Goal: Transaction & Acquisition: Download file/media

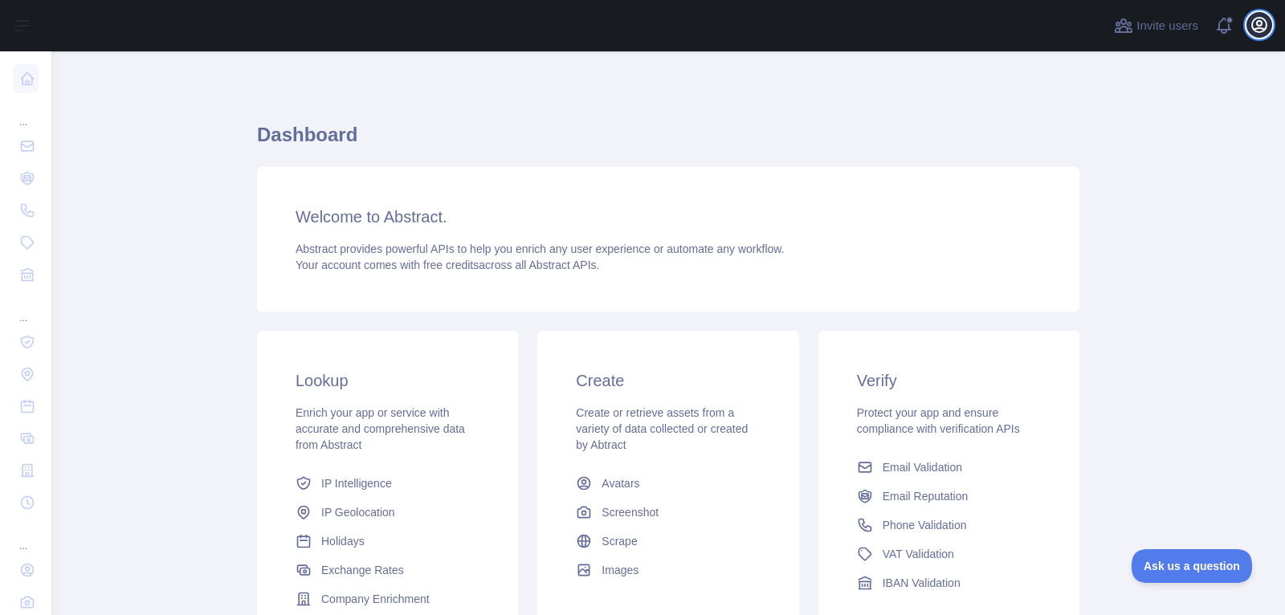
click at [1257, 30] on icon "button" at bounding box center [1259, 24] width 19 height 19
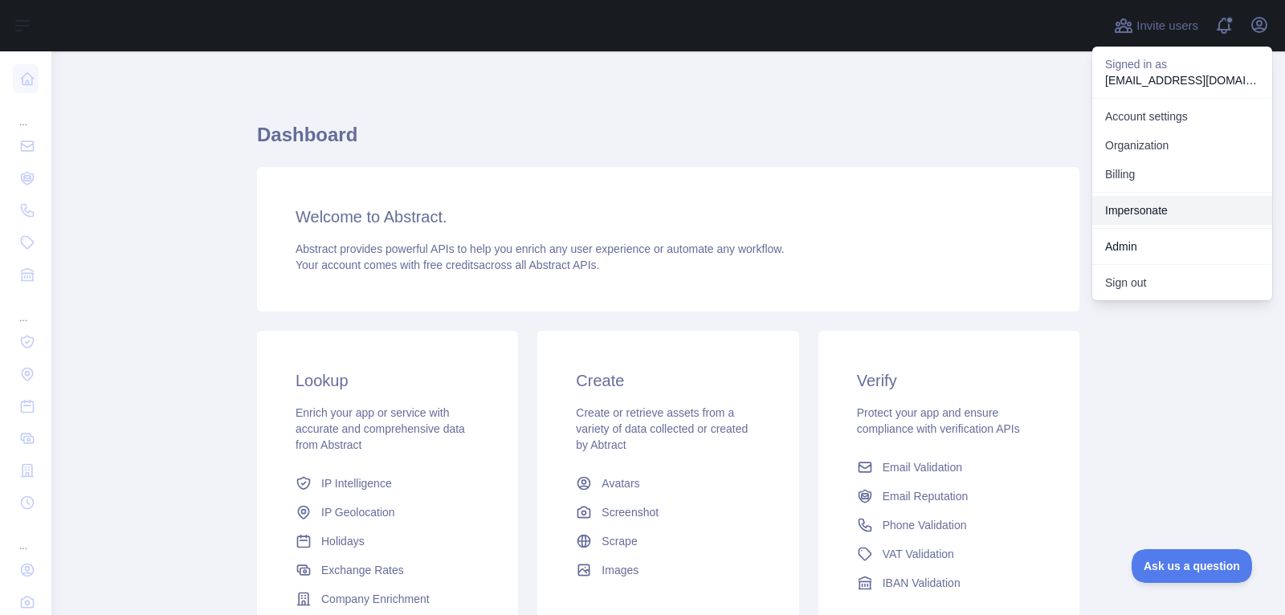
click at [1161, 211] on link "Impersonate" at bounding box center [1183, 210] width 180 height 29
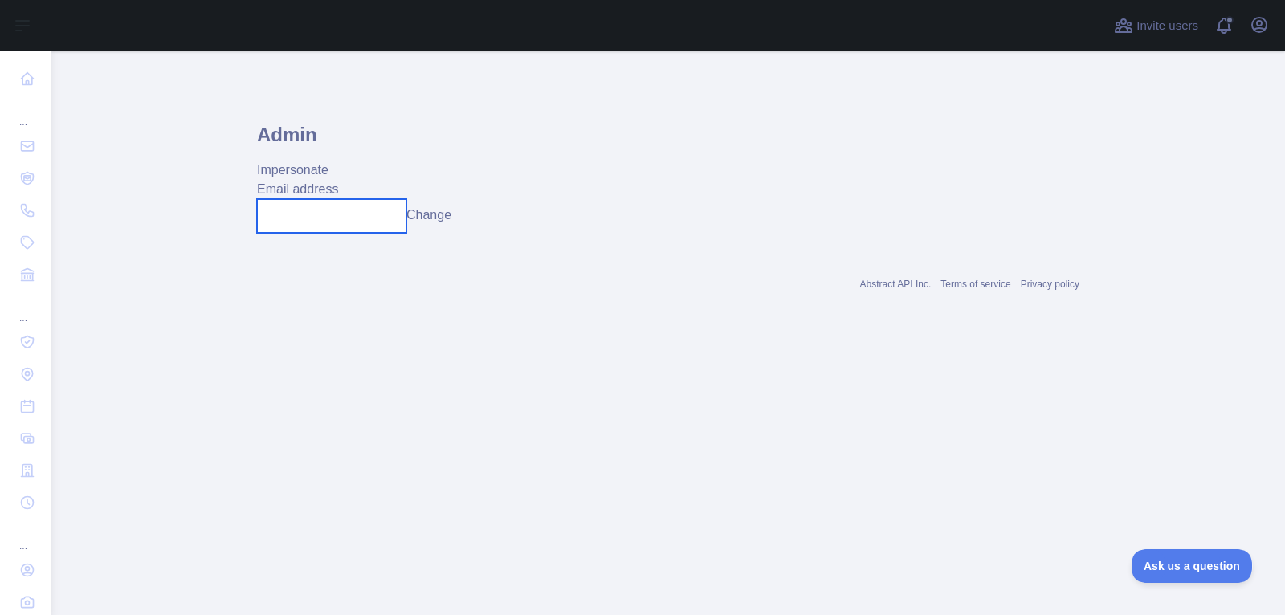
click at [304, 223] on input "text" at bounding box center [331, 216] width 149 height 34
paste input "**********"
type input "**********"
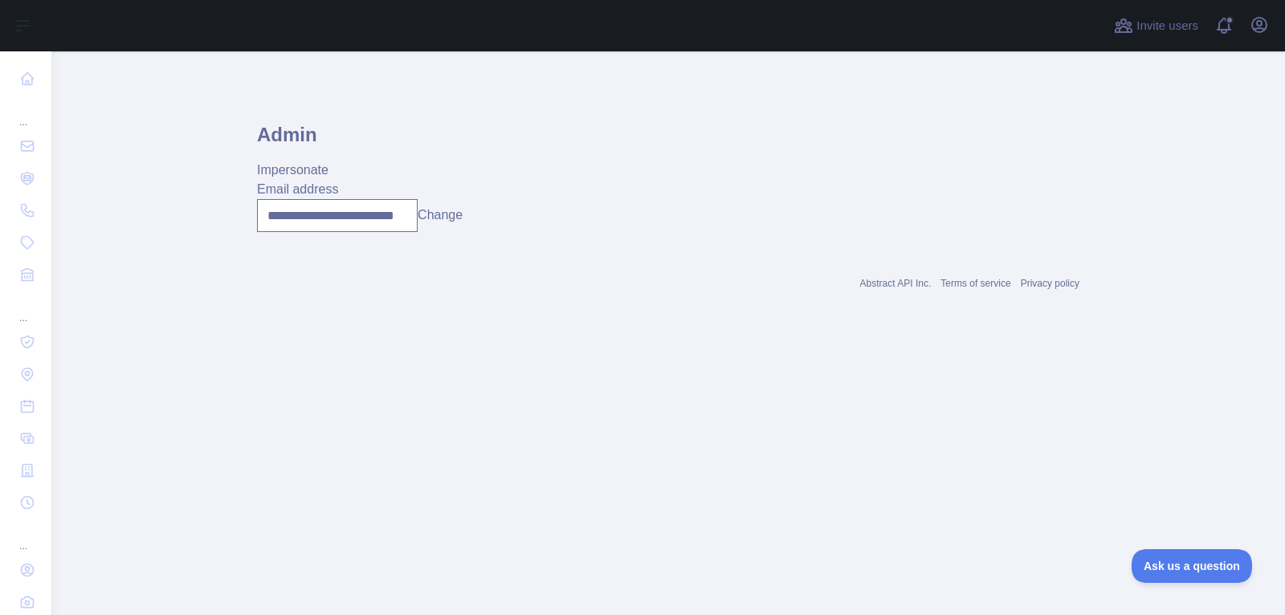
click at [435, 216] on button "Change" at bounding box center [440, 215] width 45 height 19
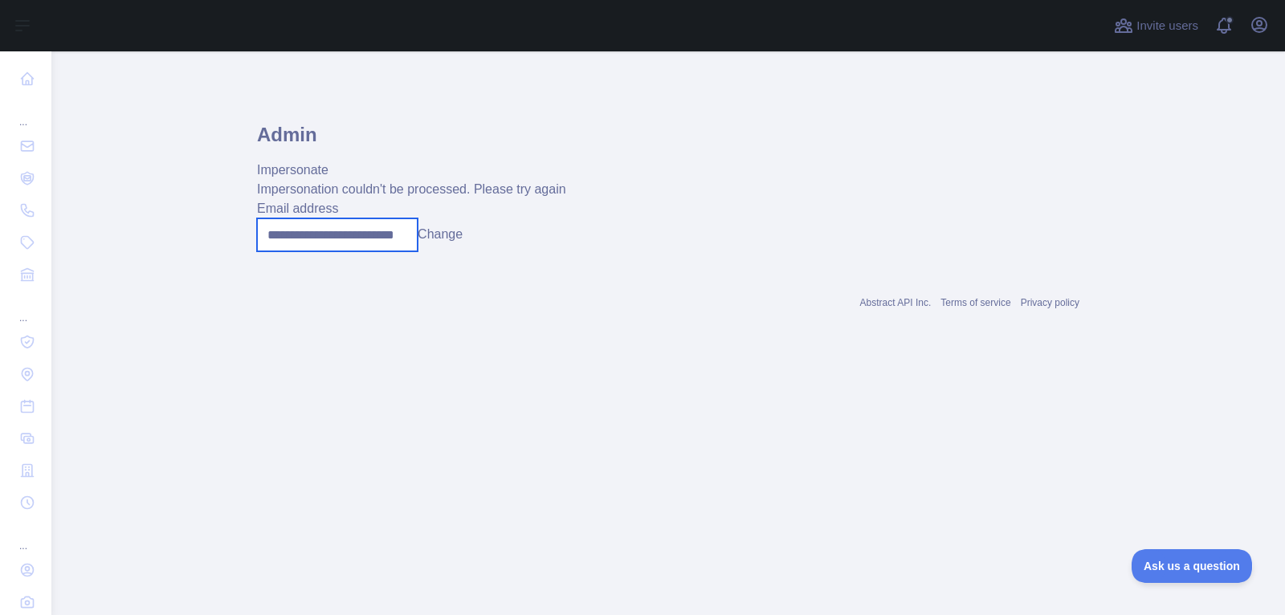
click at [328, 238] on input "**********" at bounding box center [337, 235] width 161 height 33
paste input "**********"
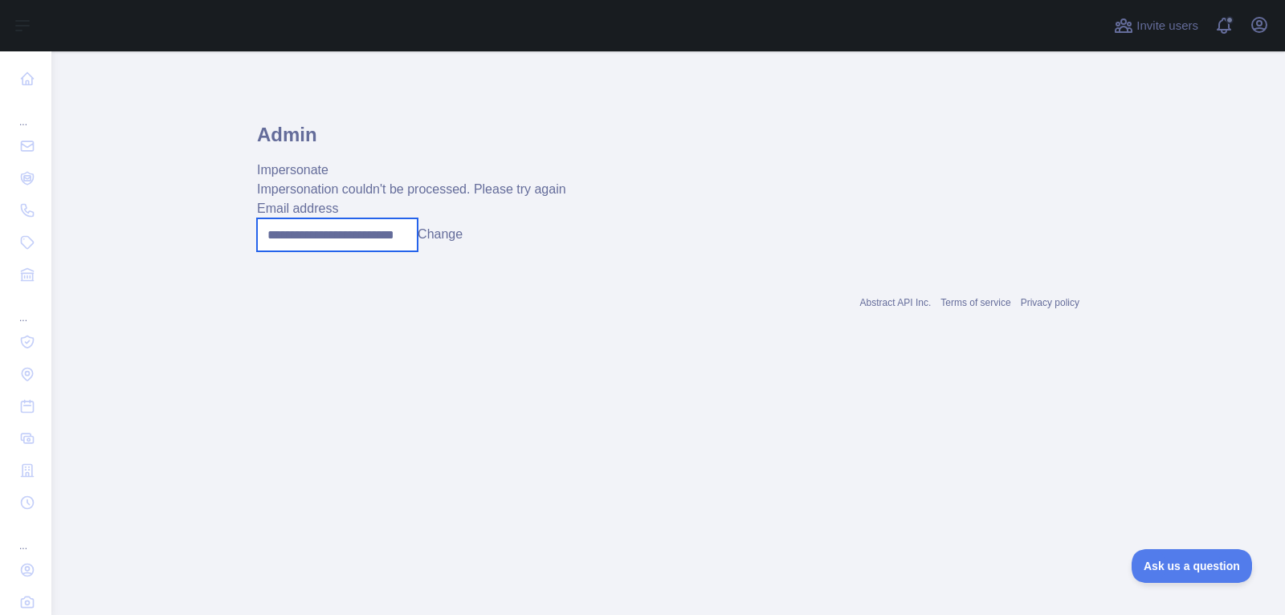
type input "**********"
drag, startPoint x: 268, startPoint y: 239, endPoint x: 335, endPoint y: 239, distance: 67.5
click at [243, 238] on main "**********" at bounding box center [668, 333] width 1234 height 564
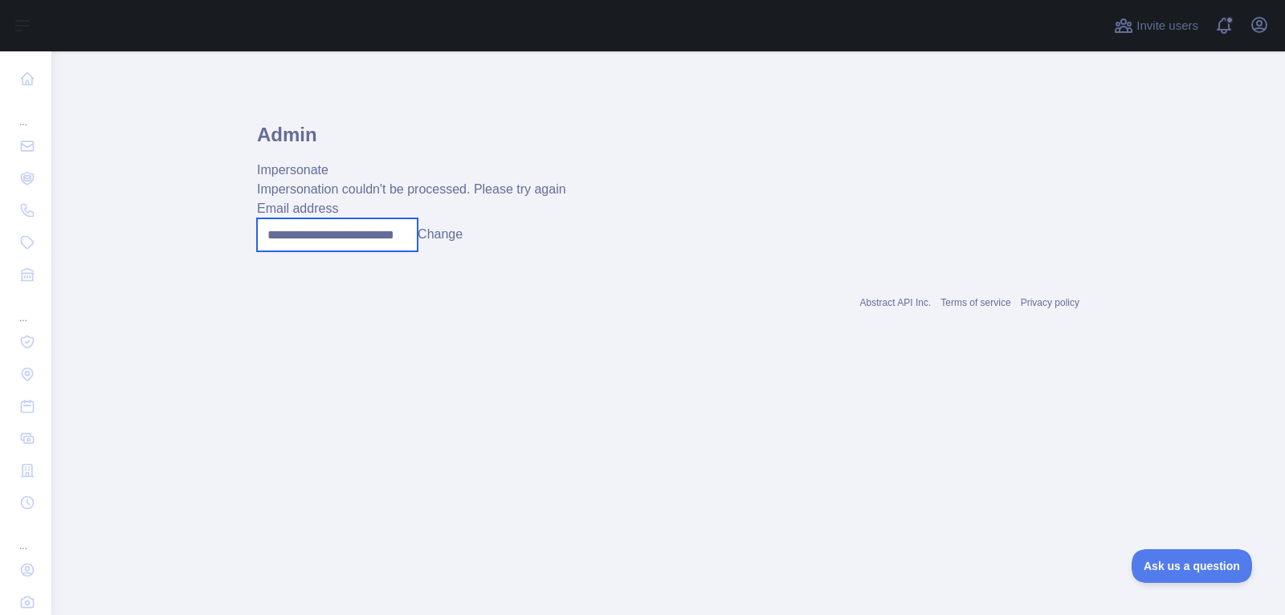
drag, startPoint x: 337, startPoint y: 239, endPoint x: 559, endPoint y: 251, distance: 222.8
click at [559, 251] on div "**********" at bounding box center [668, 235] width 823 height 33
click at [431, 235] on button "Change" at bounding box center [440, 234] width 45 height 19
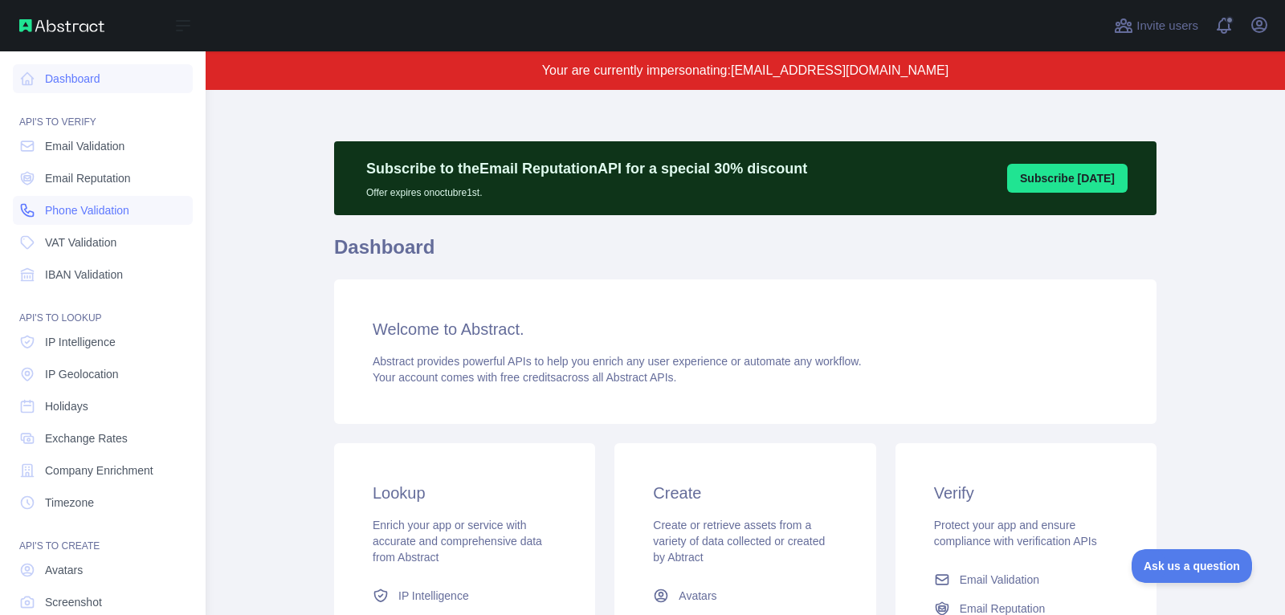
click at [59, 211] on span "Phone Validation" at bounding box center [87, 210] width 84 height 16
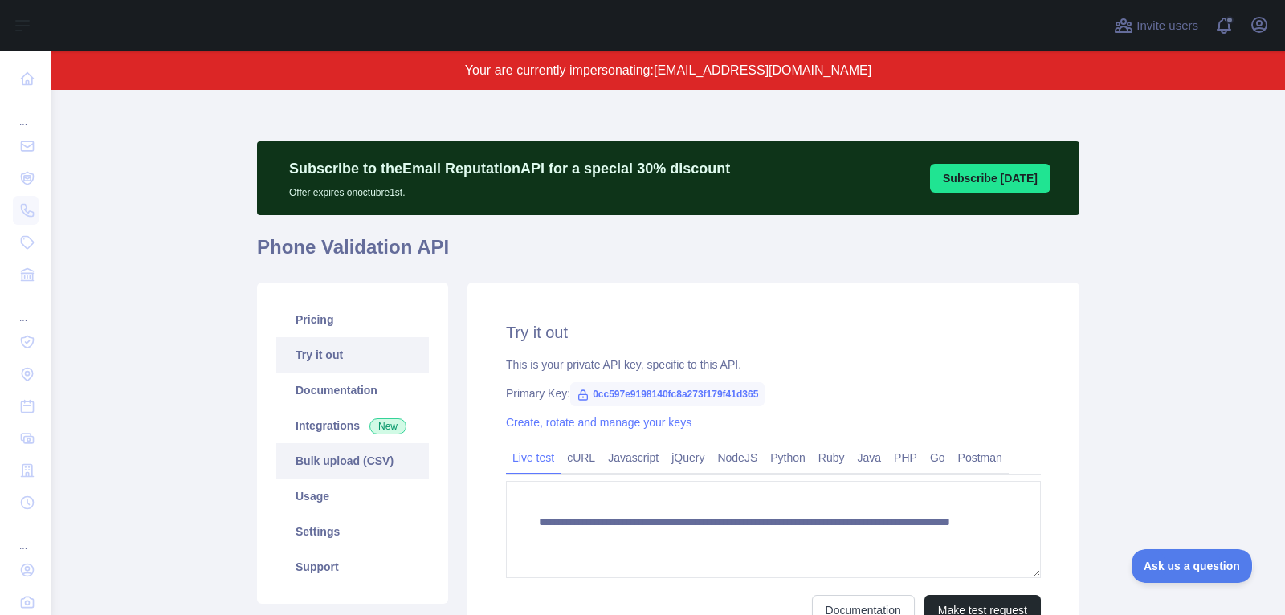
click at [359, 452] on link "Bulk upload (CSV)" at bounding box center [352, 460] width 153 height 35
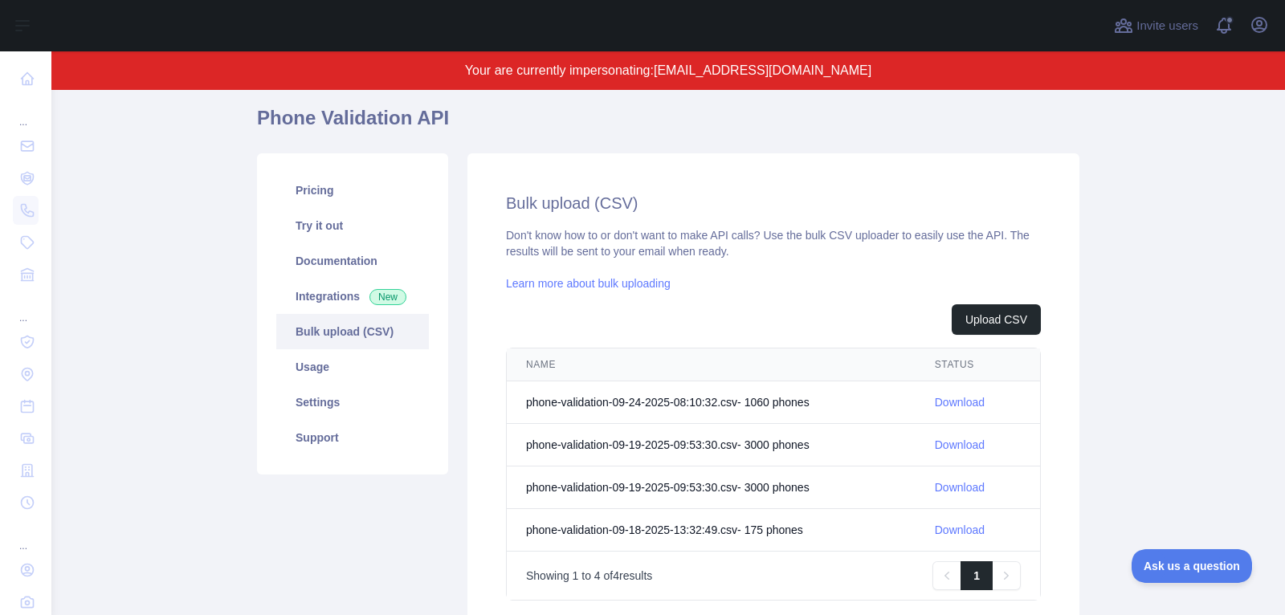
scroll to position [138, 0]
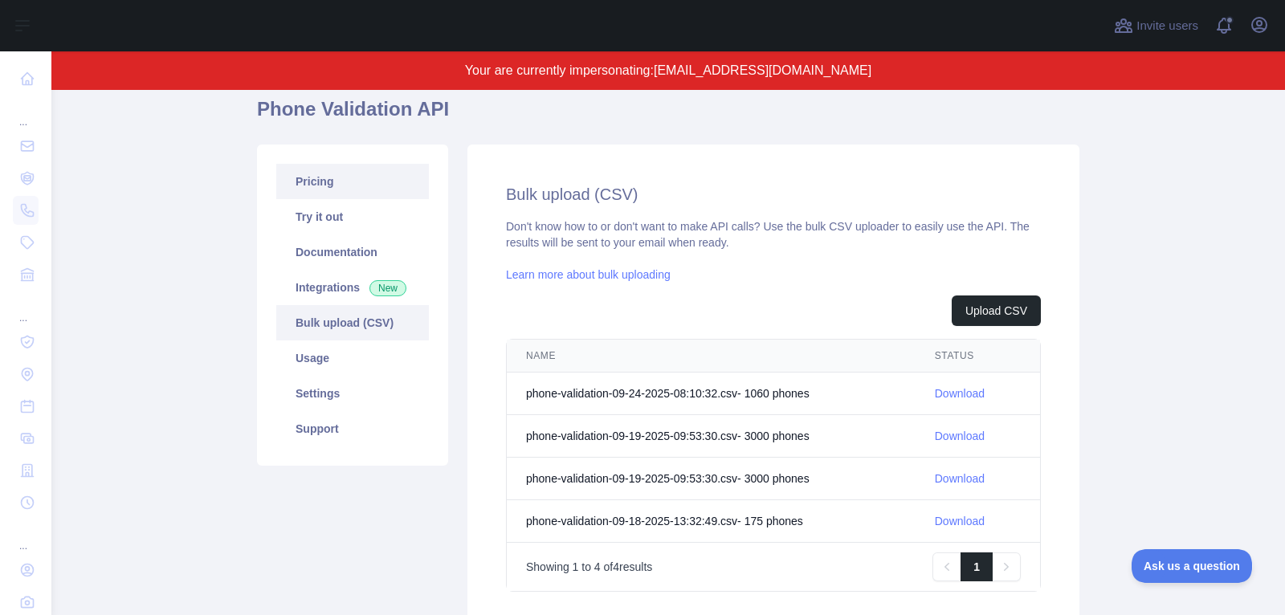
click at [355, 179] on link "Pricing" at bounding box center [352, 181] width 153 height 35
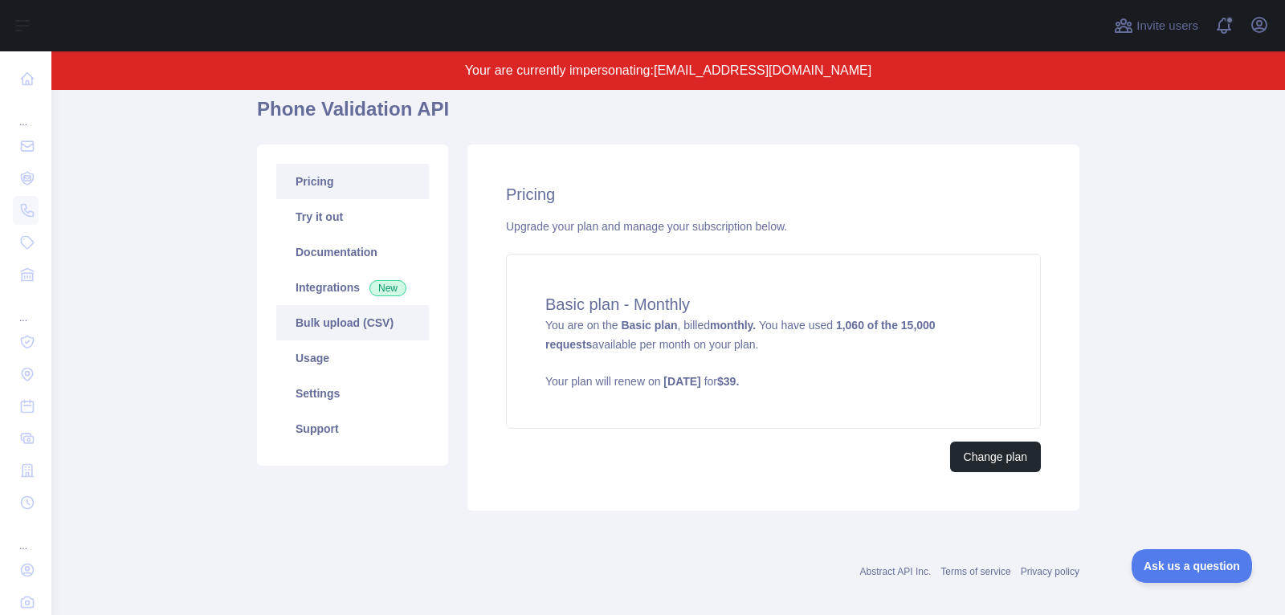
click at [373, 329] on link "Bulk upload (CSV)" at bounding box center [352, 322] width 153 height 35
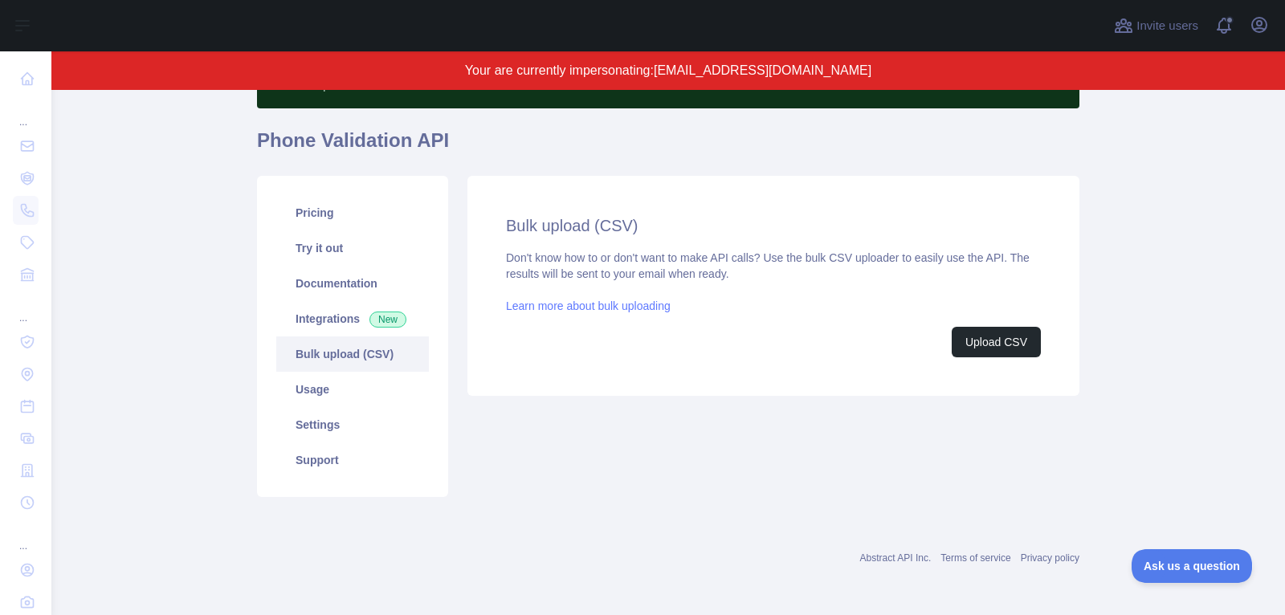
scroll to position [138, 0]
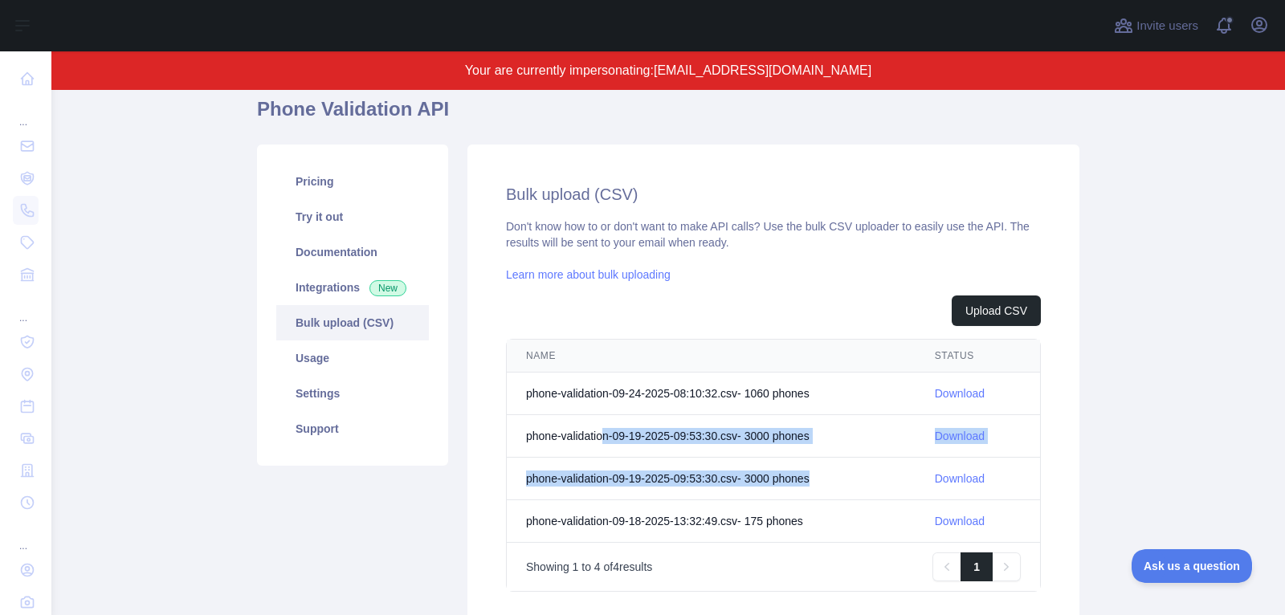
drag, startPoint x: 607, startPoint y: 434, endPoint x: 864, endPoint y: 487, distance: 262.5
click at [864, 487] on tbody "phone-validation-09-24-2025-08:10:32.csv - 1060 phone s Download phone-validati…" at bounding box center [773, 458] width 533 height 170
click at [864, 487] on td "phone-validation-09-19-2025-09:53:30.csv - 3000 phone s" at bounding box center [711, 479] width 409 height 43
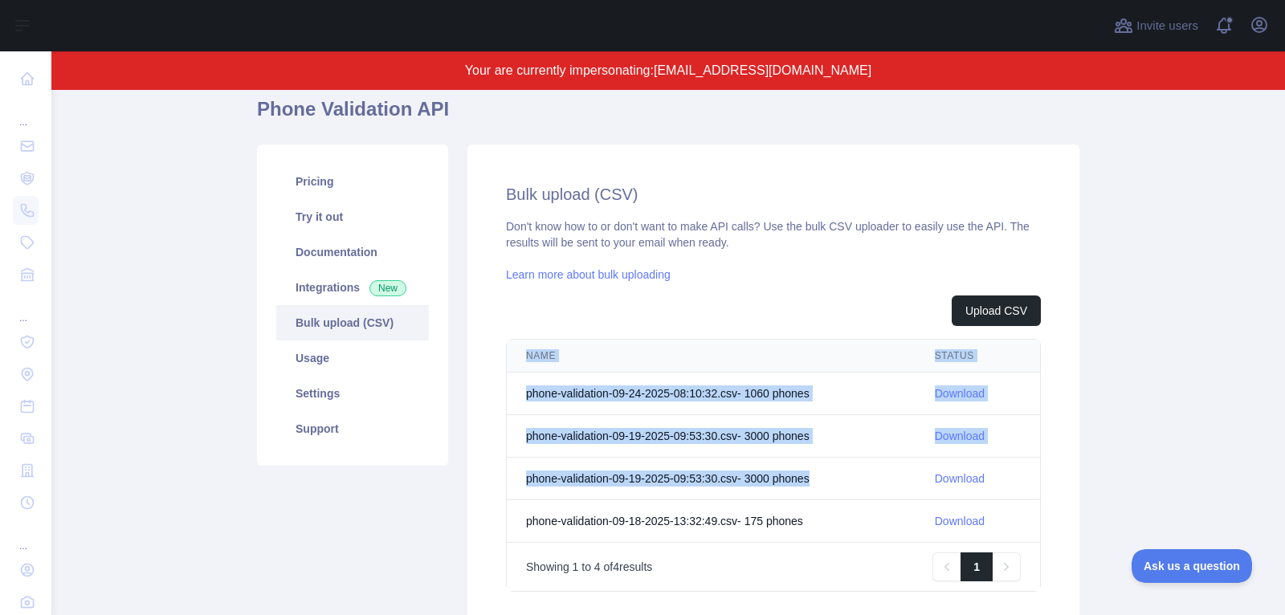
drag, startPoint x: 666, startPoint y: 452, endPoint x: 501, endPoint y: 435, distance: 166.4
click at [501, 435] on div "Bulk upload (CSV) Don't know how to or don't want to make API calls? Use the bu…" at bounding box center [774, 388] width 612 height 486
click at [601, 438] on td "phone-validation-09-19-2025-09:53:30.csv - 3000 phone s" at bounding box center [711, 436] width 409 height 43
click at [785, 438] on td "phone-validation-09-19-2025-09:53:30.csv - 3000 phone s" at bounding box center [711, 436] width 409 height 43
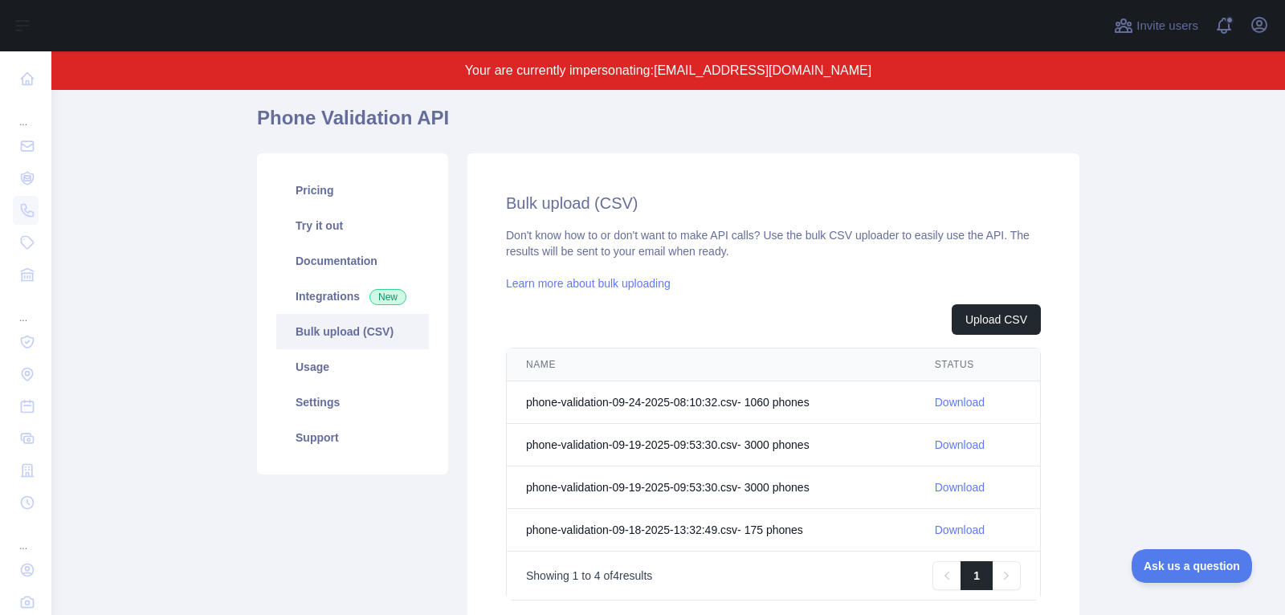
scroll to position [127, 0]
click at [972, 442] on link "Download" at bounding box center [960, 447] width 50 height 13
click at [971, 489] on link "Download" at bounding box center [960, 490] width 50 height 13
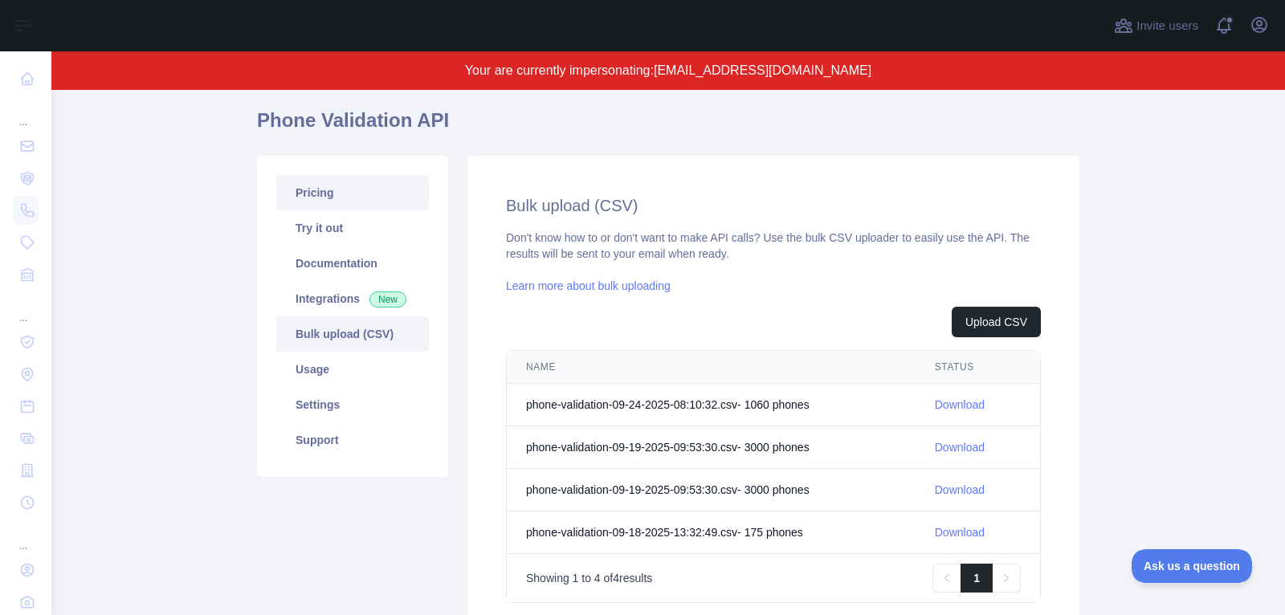
scroll to position [129, 0]
click at [346, 200] on link "Pricing" at bounding box center [352, 190] width 153 height 35
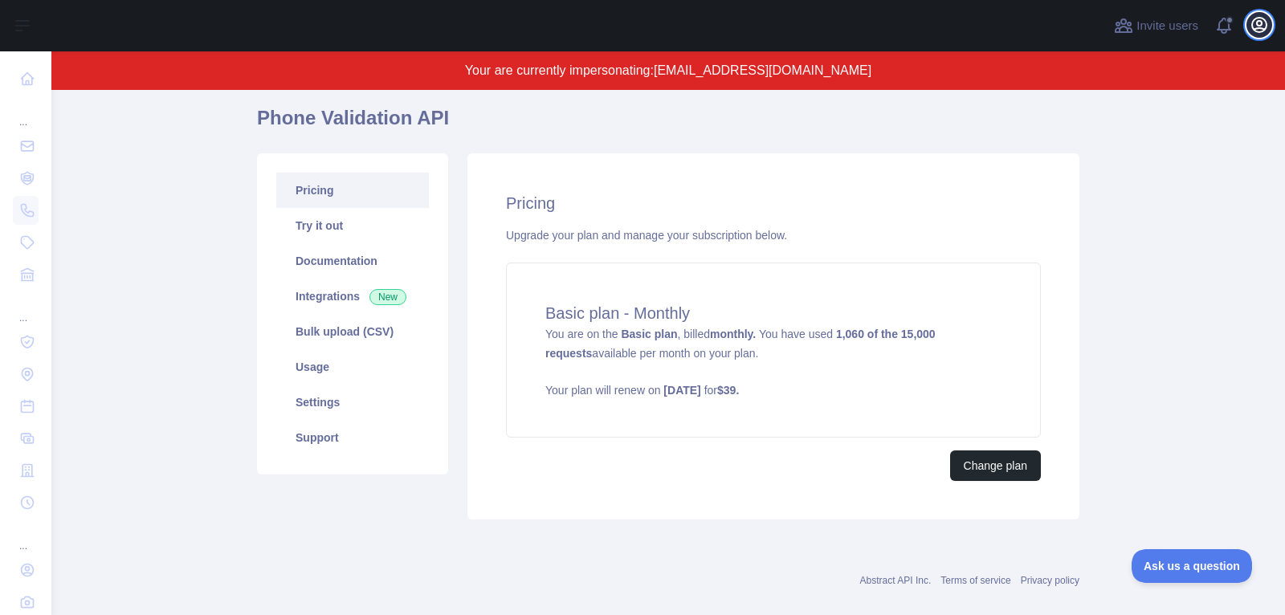
click at [1256, 22] on icon "button" at bounding box center [1259, 24] width 19 height 19
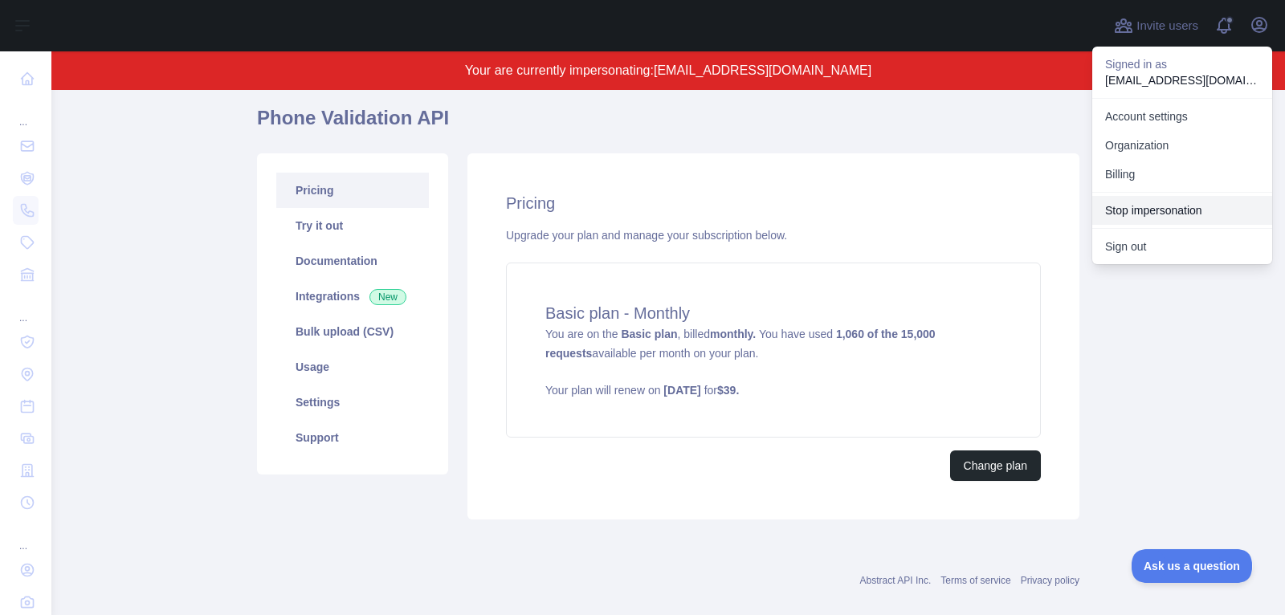
click at [1151, 209] on button "Stop impersonation" at bounding box center [1183, 210] width 180 height 29
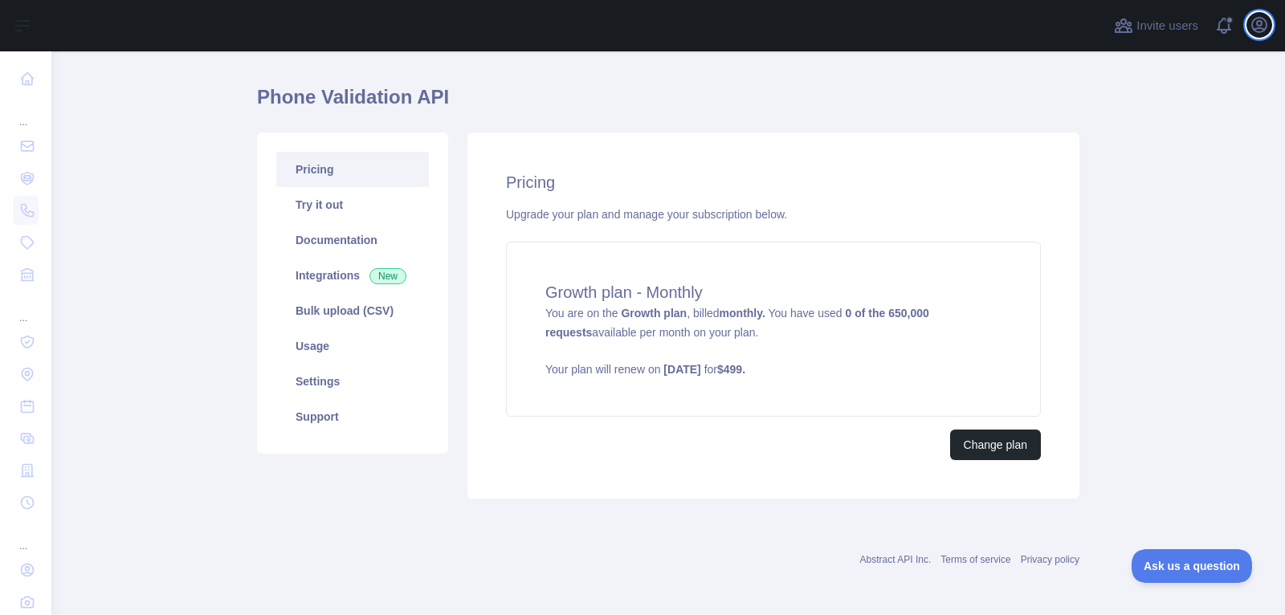
scroll to position [37, 0]
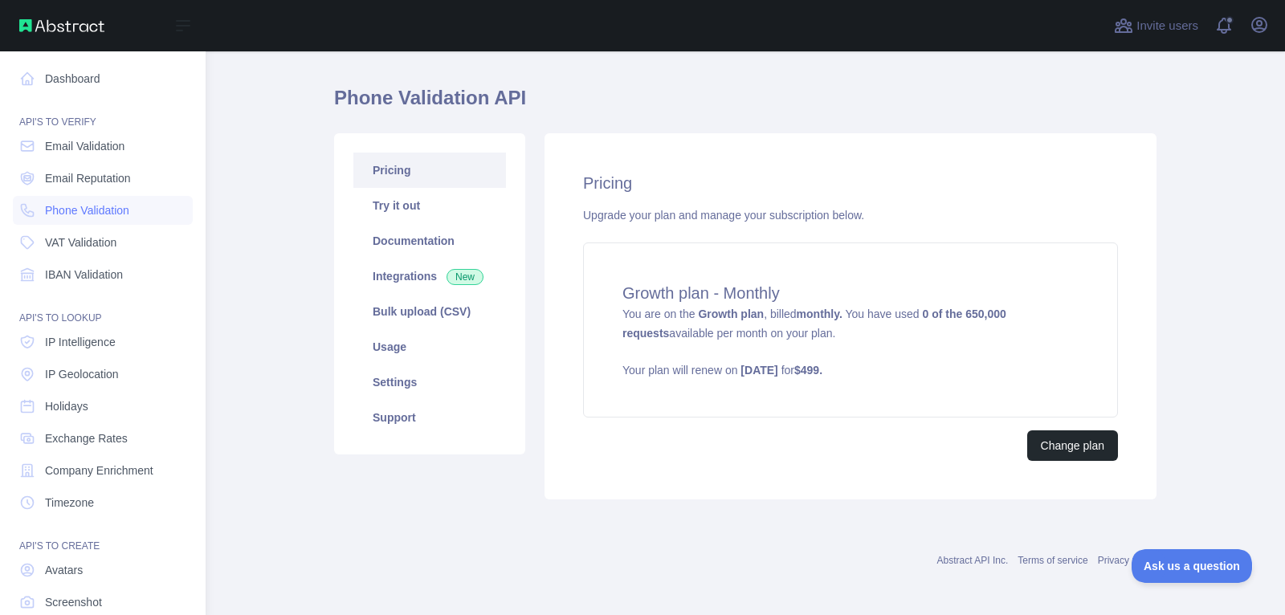
click at [84, 162] on nav "Dashboard API'S TO VERIFY Email Validation Email Reputation Phone Validation VA…" at bounding box center [103, 366] width 180 height 630
click at [92, 166] on link "Email Reputation" at bounding box center [103, 178] width 180 height 29
